Goal: Find contact information: Obtain details needed to contact an individual or organization

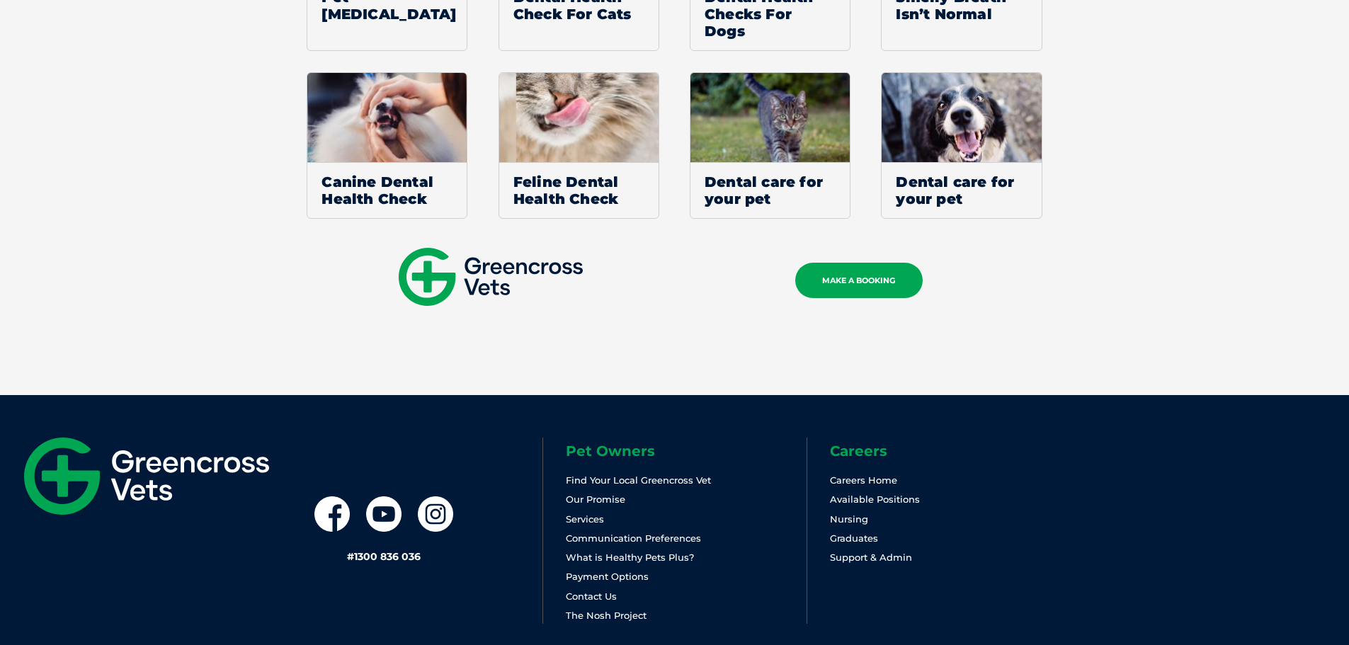
scroll to position [1487, 0]
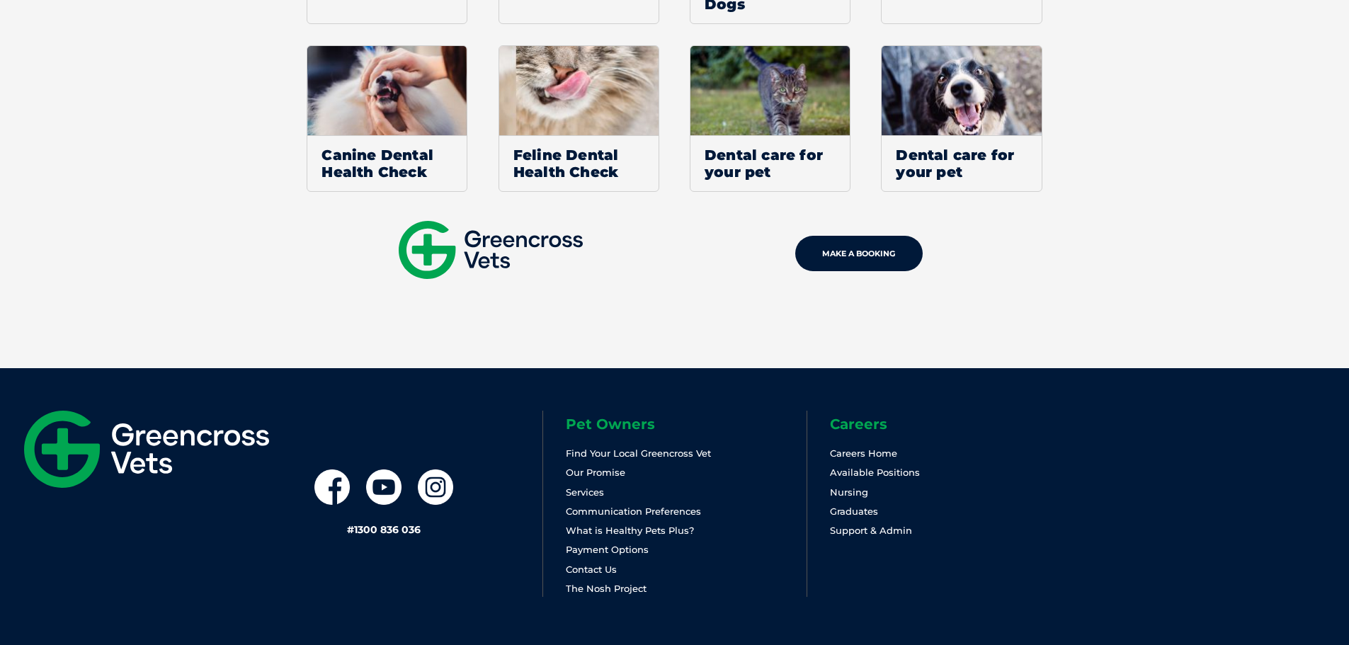
click at [838, 258] on link "MAKE A BOOKING" at bounding box center [858, 253] width 127 height 35
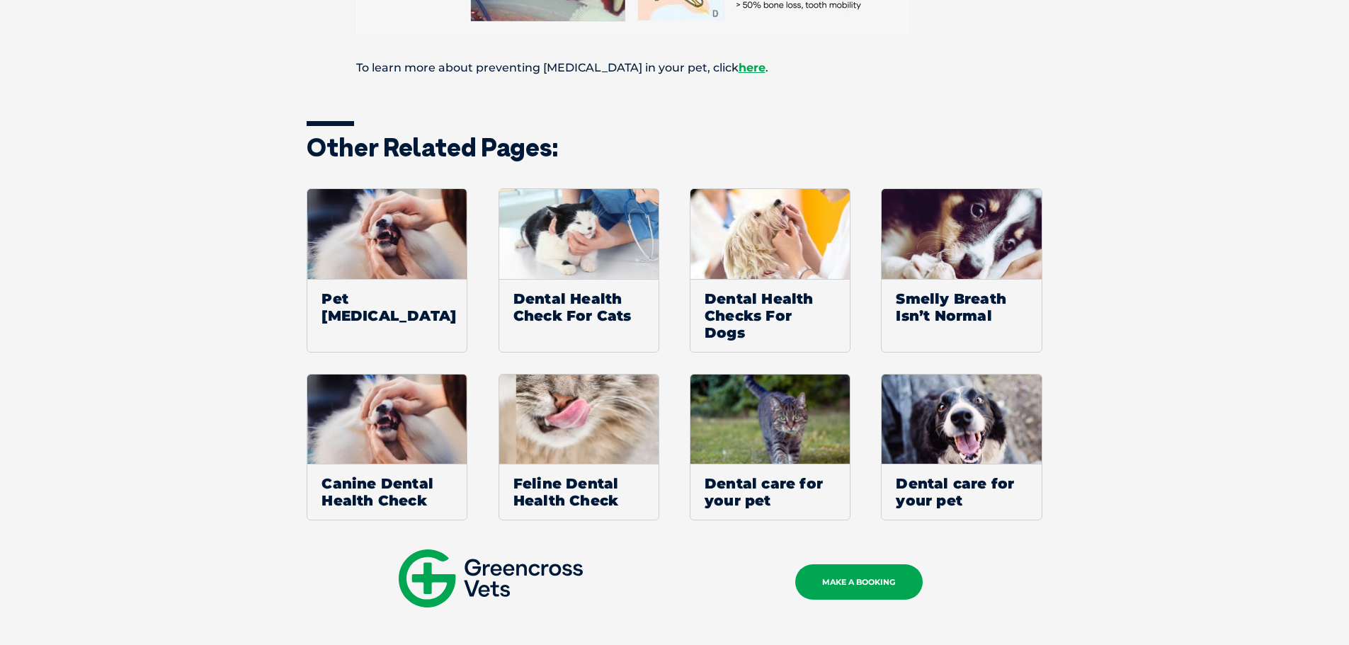
scroll to position [1175, 0]
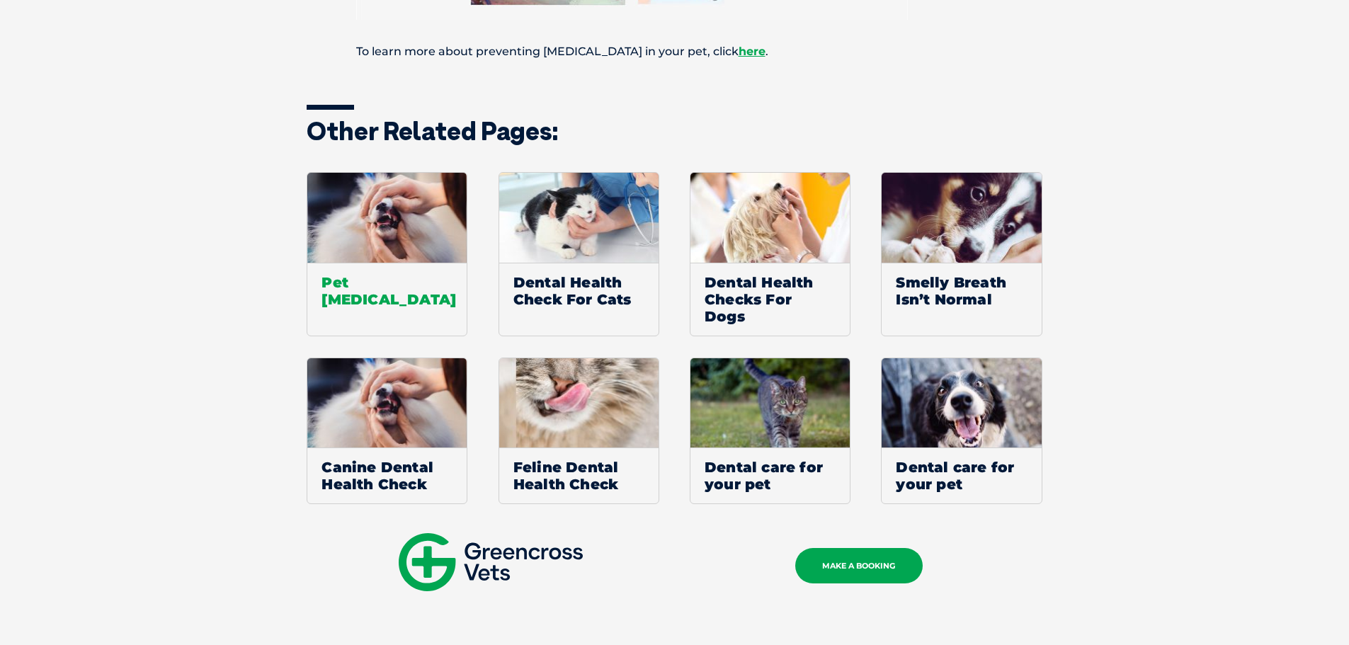
click at [396, 273] on span "Pet Dental Disease" at bounding box center [386, 291] width 159 height 56
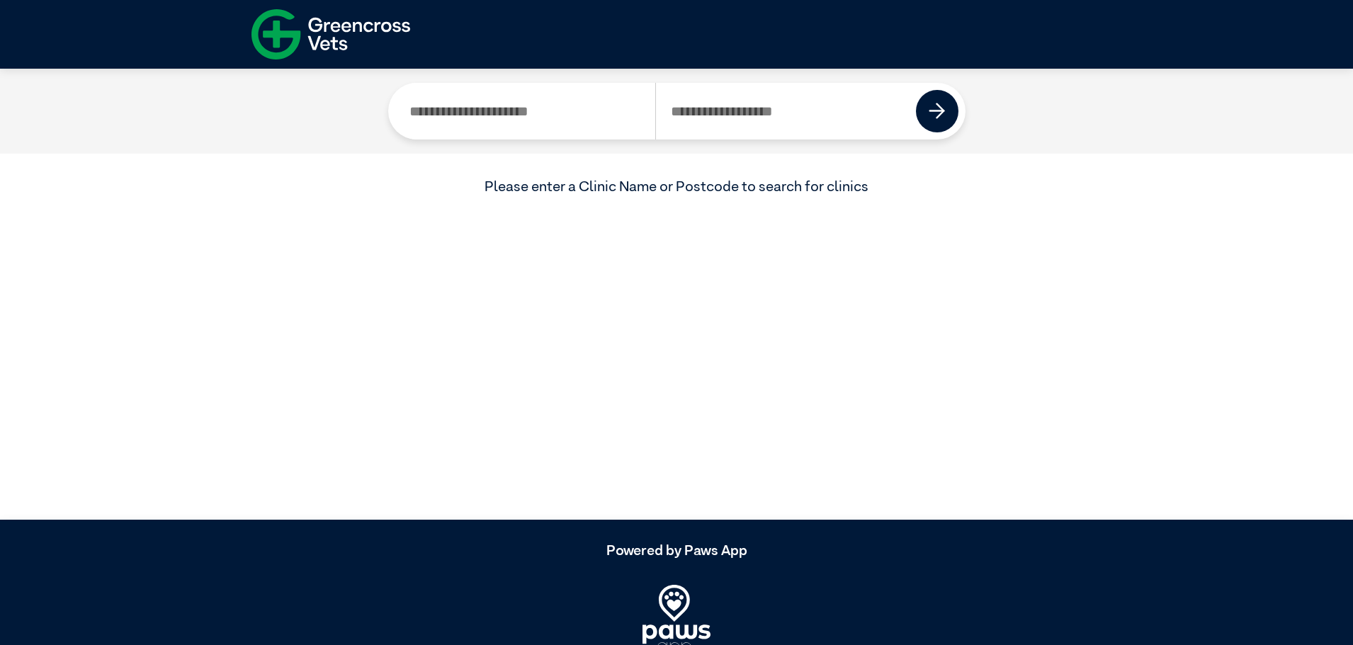
click at [576, 102] on input "Search by Clinic Name" at bounding box center [525, 111] width 261 height 57
click at [739, 125] on input "Search by Postcode" at bounding box center [785, 111] width 261 height 57
type input "****"
click at [935, 108] on img at bounding box center [936, 111] width 17 height 17
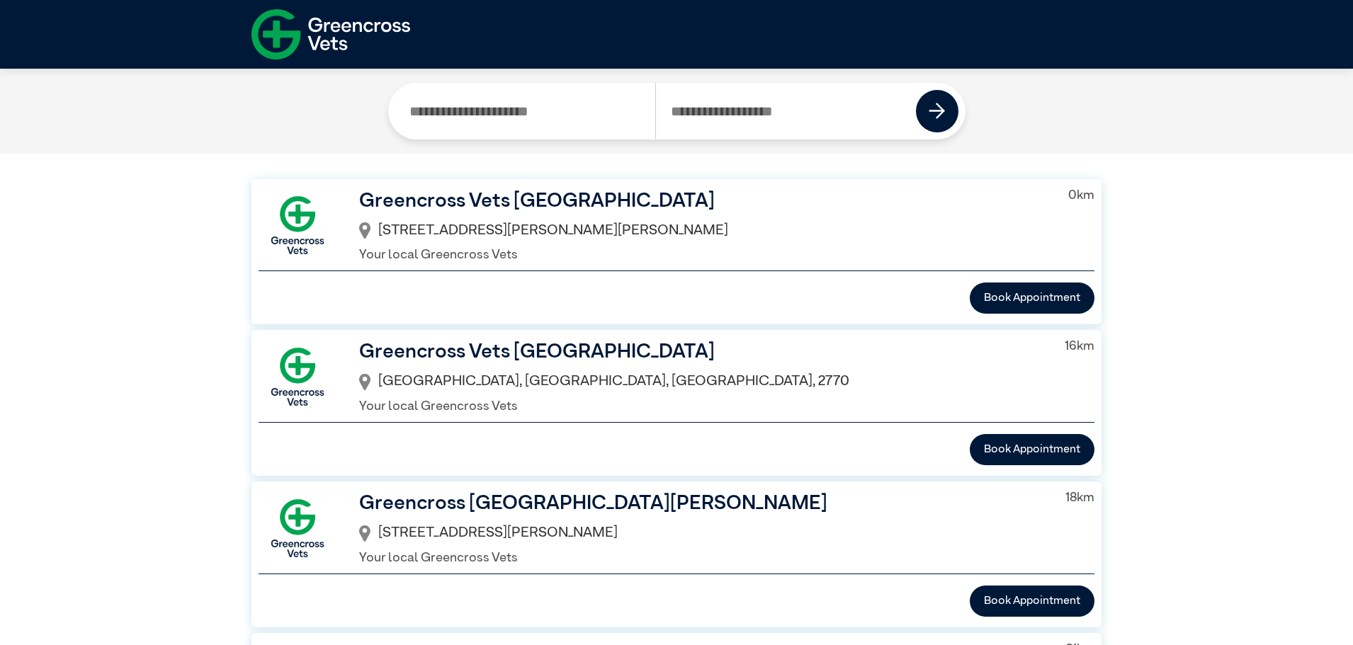
click at [302, 220] on img at bounding box center [297, 225] width 78 height 78
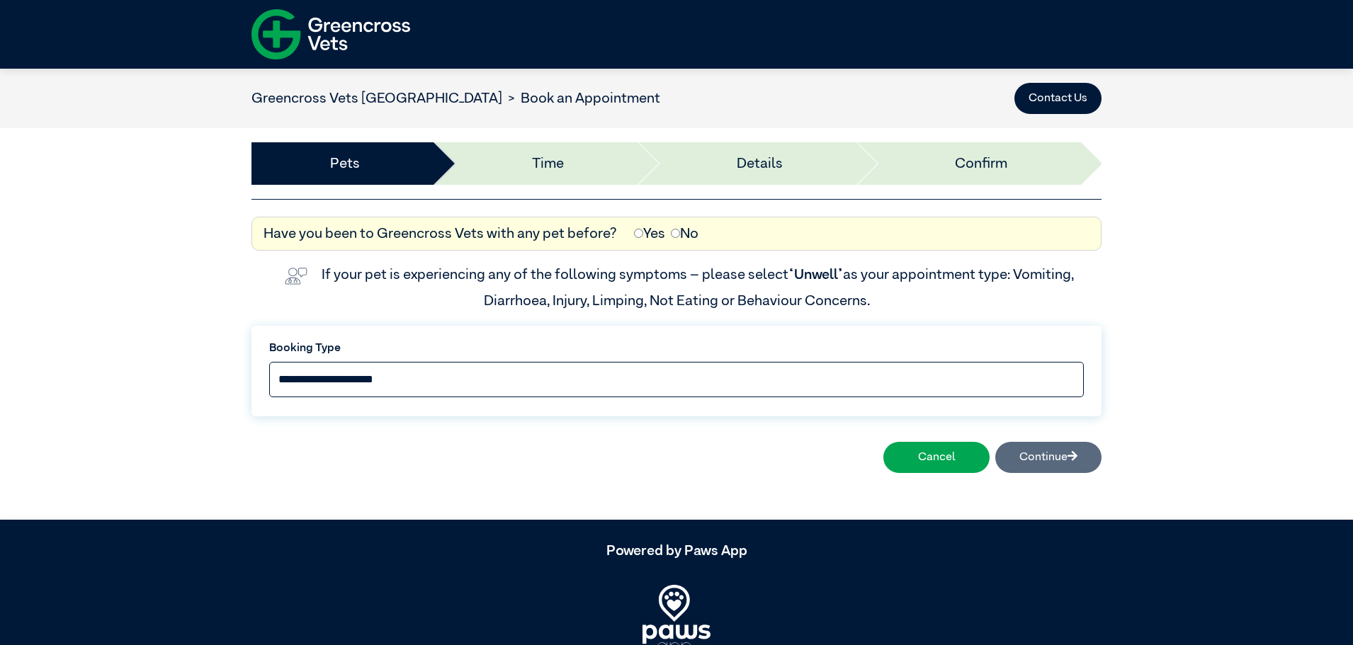
click at [1023, 374] on select "**********" at bounding box center [676, 379] width 814 height 35
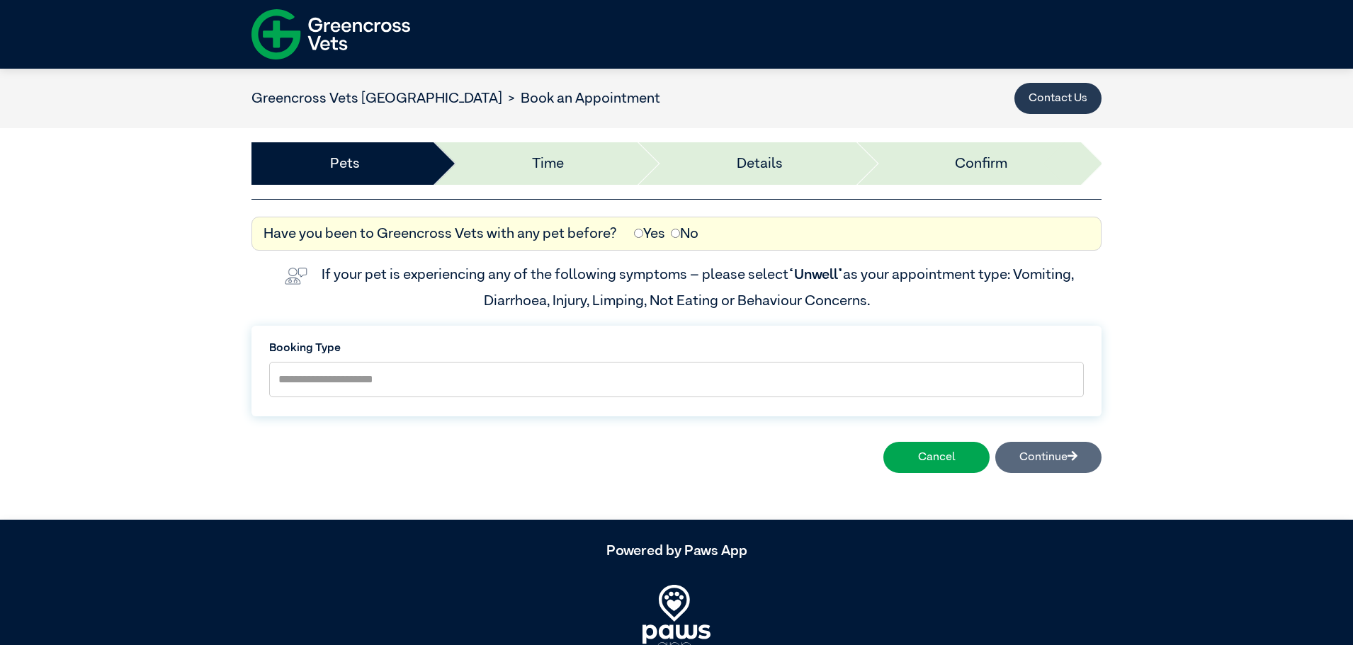
click at [1059, 94] on button "Contact Us" at bounding box center [1057, 98] width 87 height 31
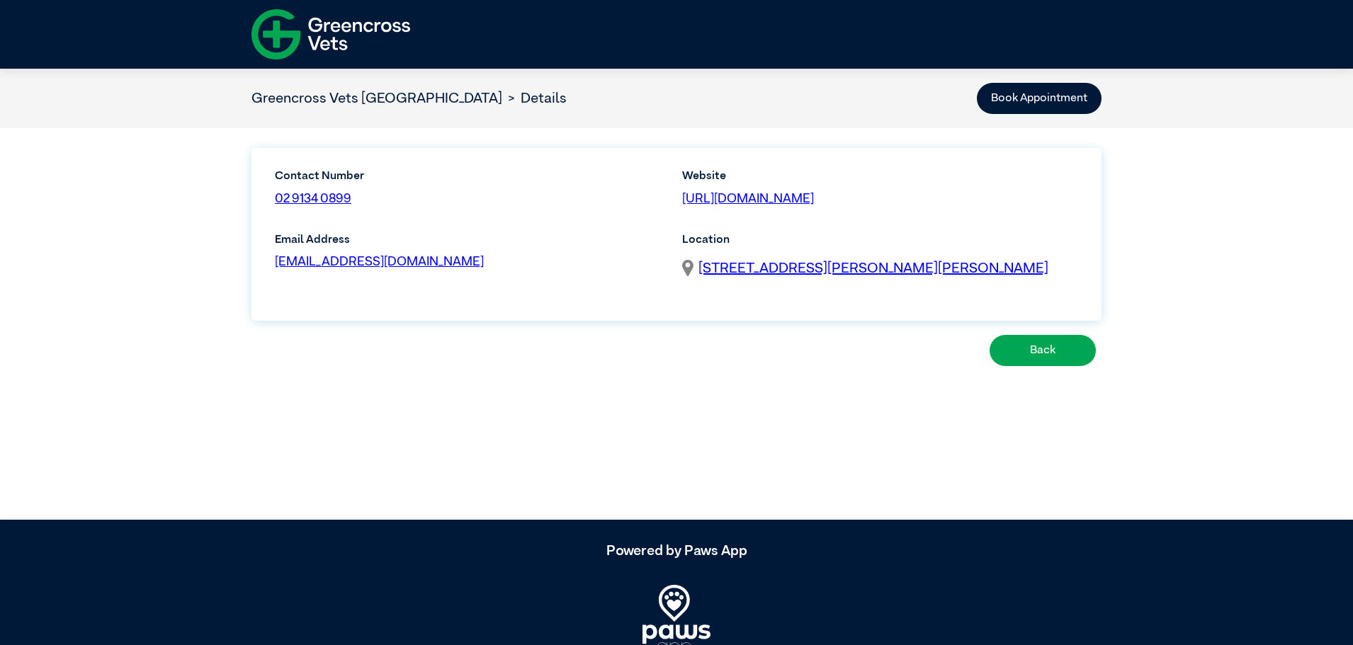
click at [290, 25] on img at bounding box center [330, 35] width 159 height 62
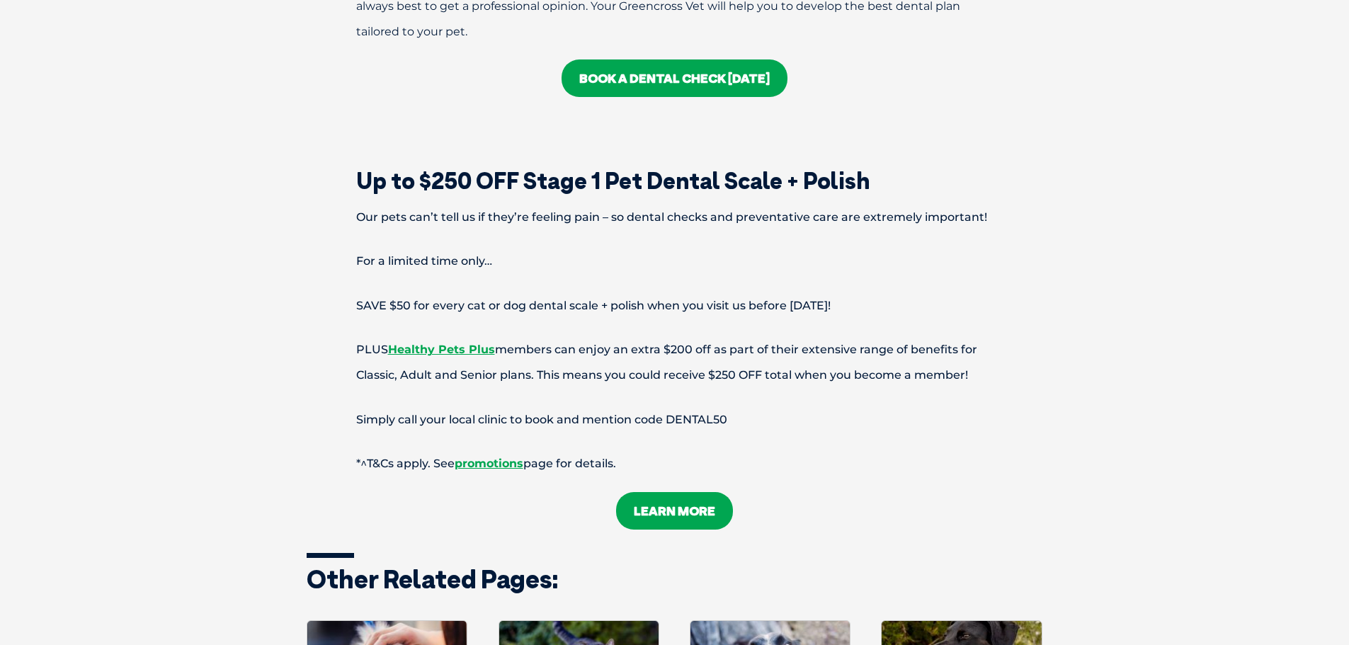
scroll to position [3399, 0]
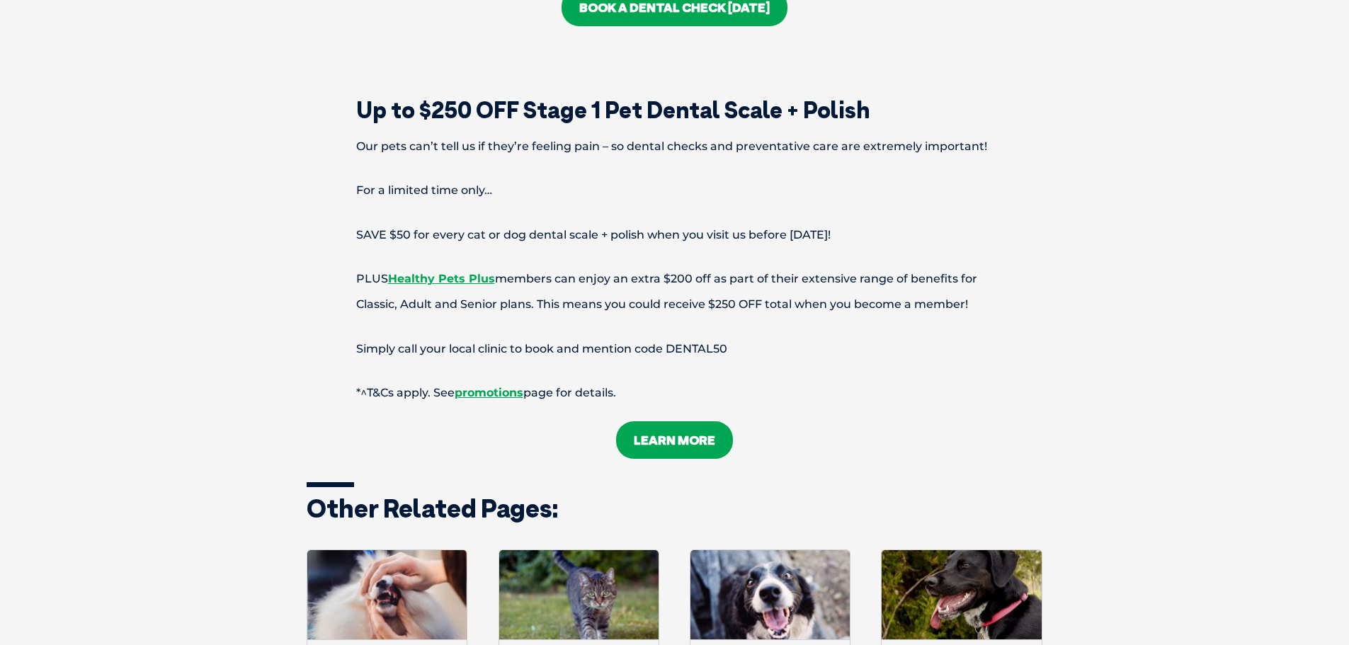
click at [683, 421] on link "LEARN MORE" at bounding box center [674, 440] width 117 height 38
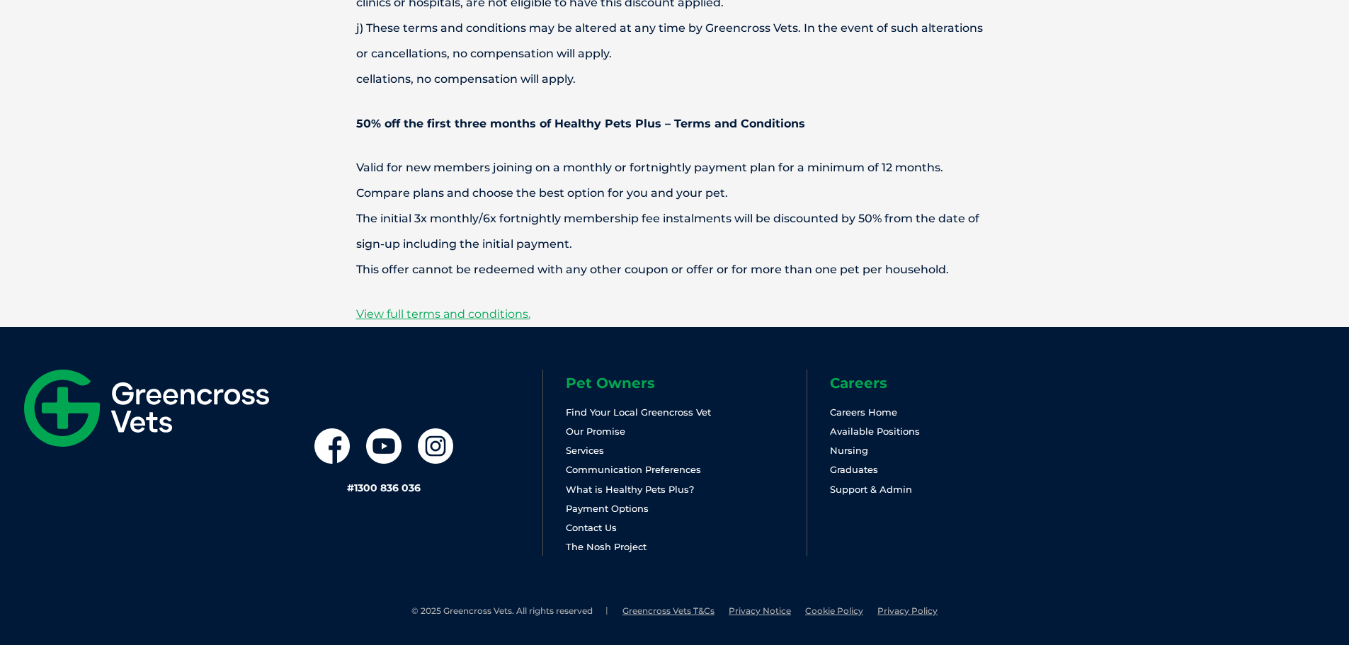
scroll to position [4893, 0]
click at [613, 529] on link "Contact Us" at bounding box center [591, 527] width 51 height 11
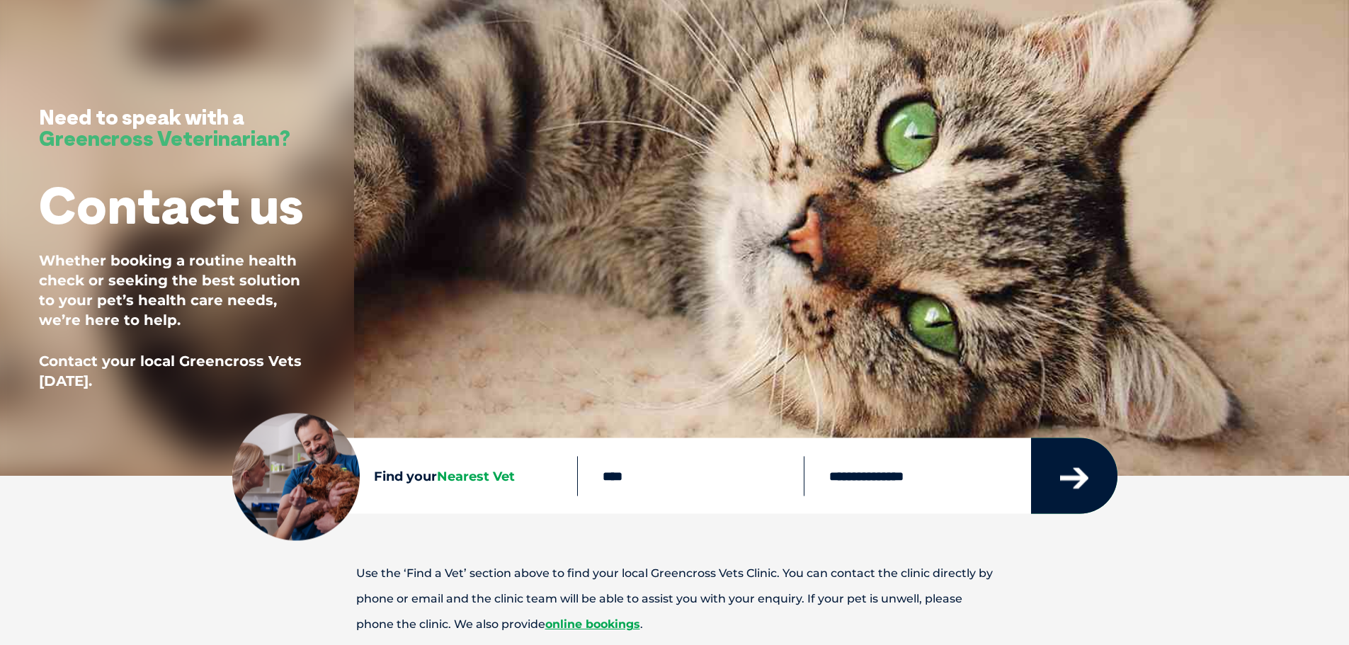
type input "****"
click at [1082, 476] on icon "submit" at bounding box center [1074, 478] width 28 height 21
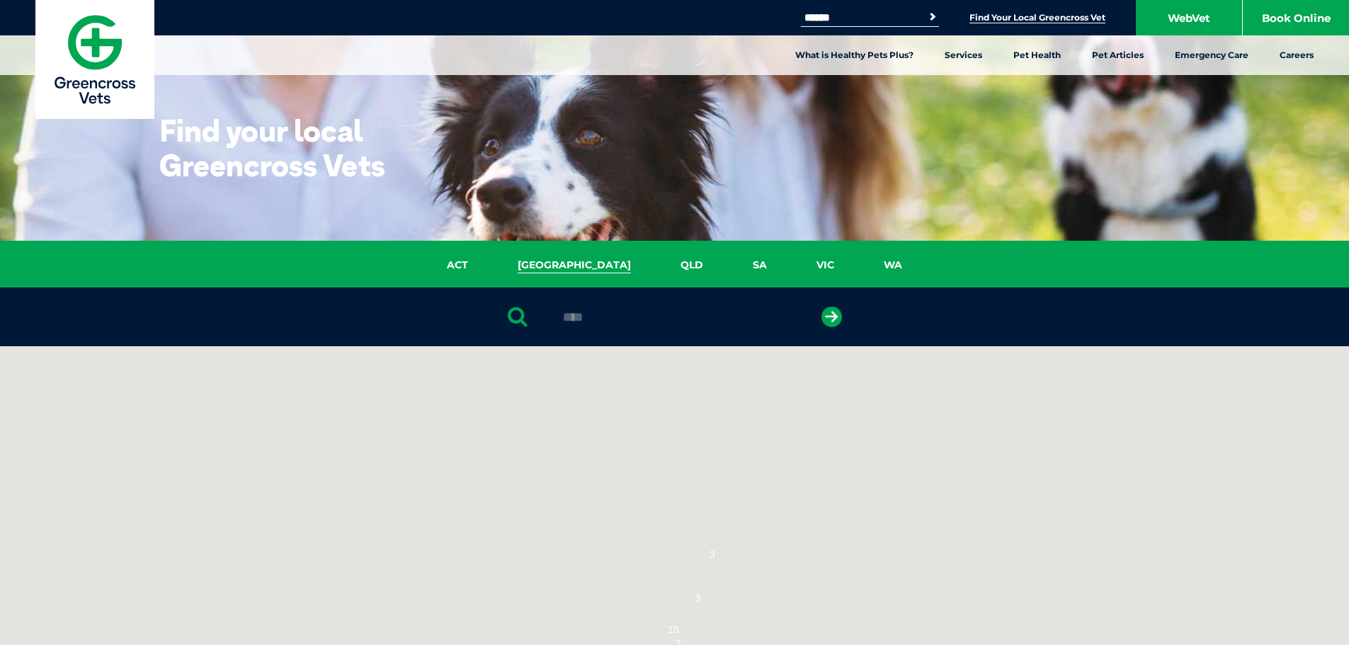
click at [571, 264] on link "NSW" at bounding box center [574, 265] width 163 height 16
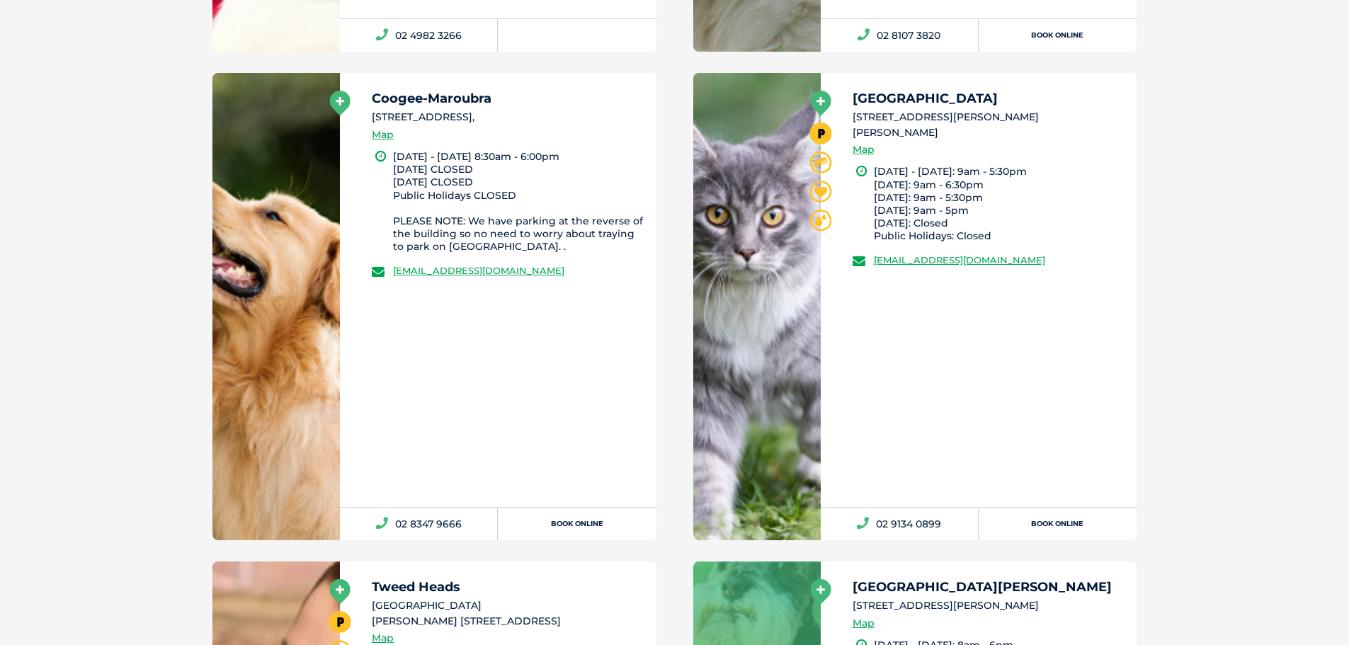
scroll to position [7123, 0]
click at [1028, 255] on link "[EMAIL_ADDRESS][DOMAIN_NAME]" at bounding box center [959, 260] width 171 height 11
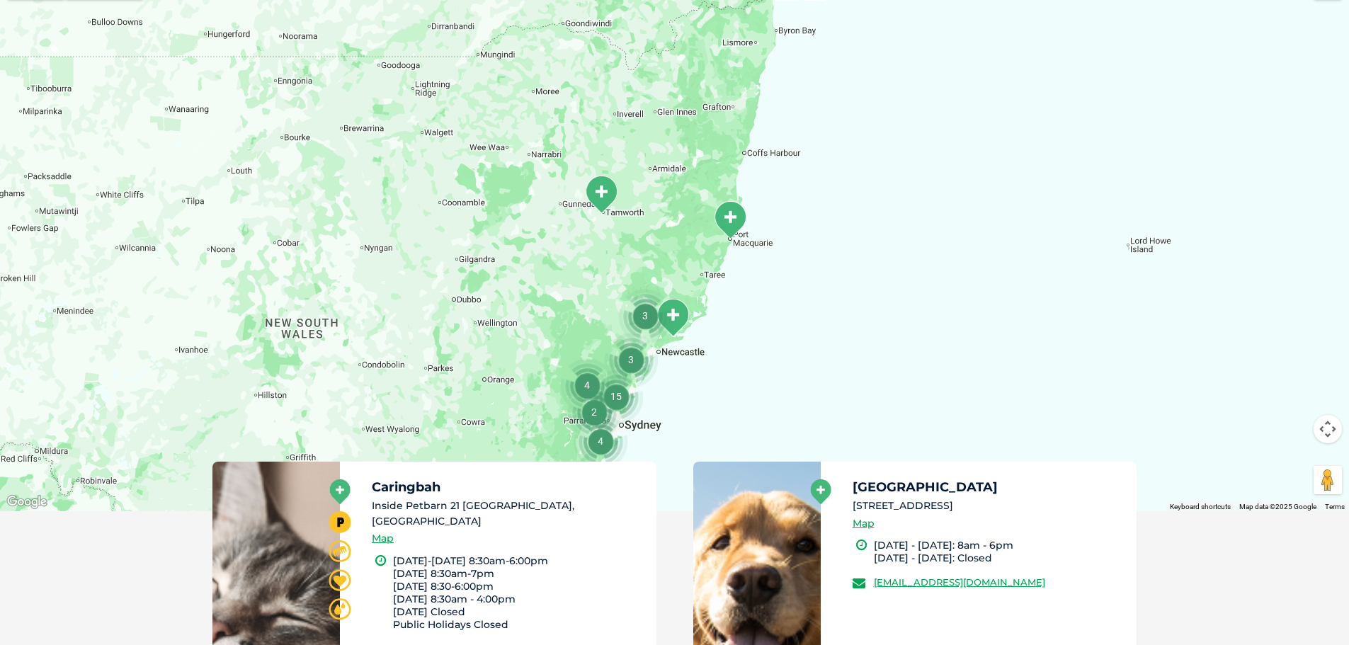
scroll to position [325, 0]
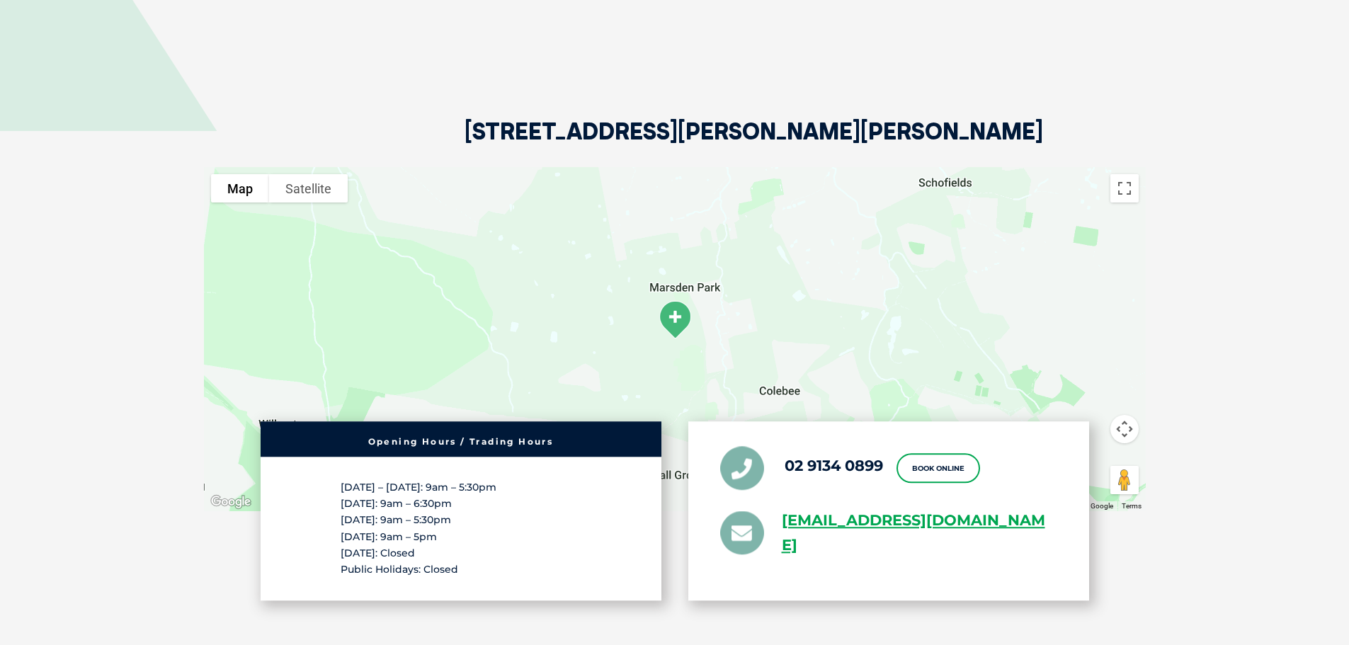
scroll to position [2479, 0]
